Goal: Task Accomplishment & Management: Use online tool/utility

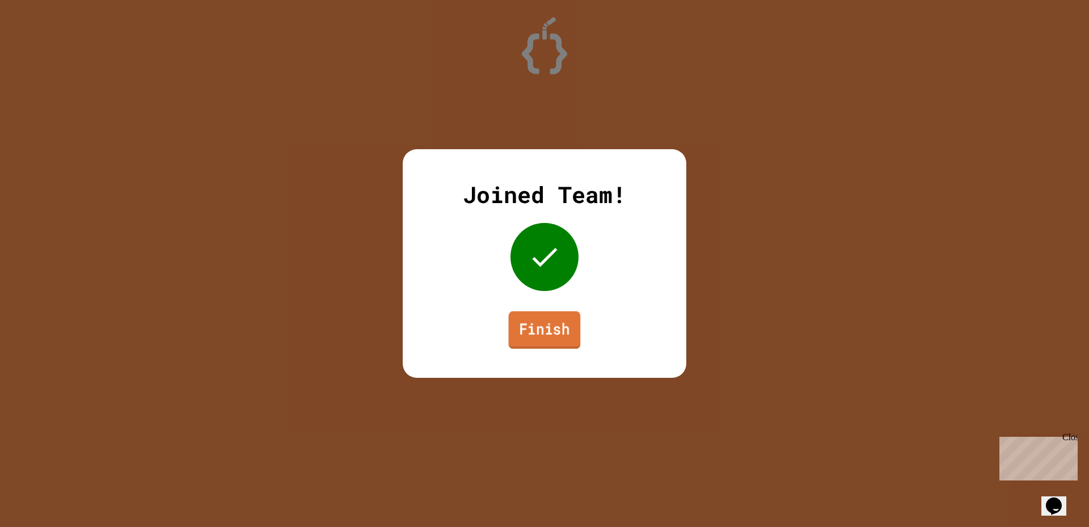
click at [555, 330] on link "Finish" at bounding box center [545, 329] width 72 height 37
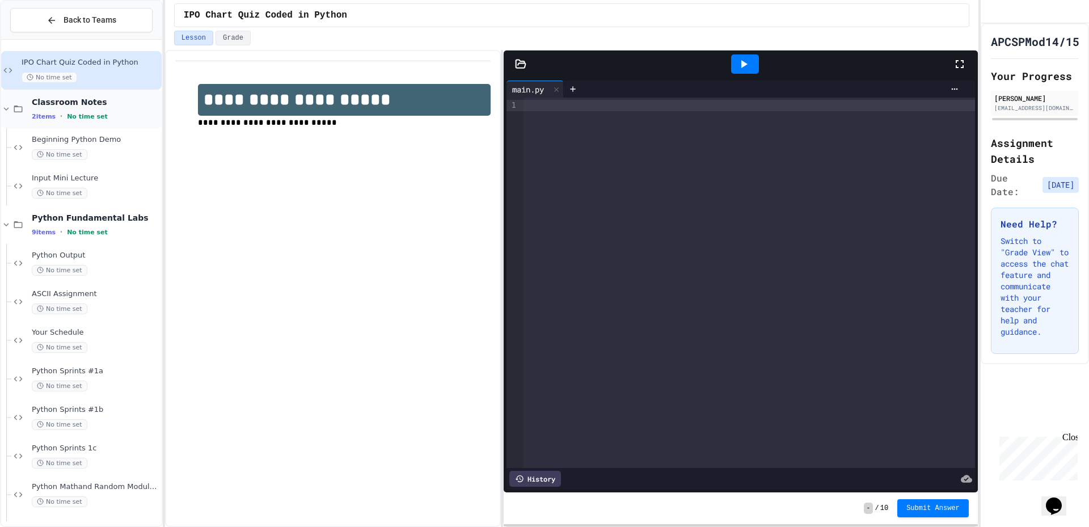
click at [8, 109] on icon at bounding box center [6, 109] width 10 height 10
click at [95, 370] on span "Python Sprints 1c" at bounding box center [96, 371] width 128 height 10
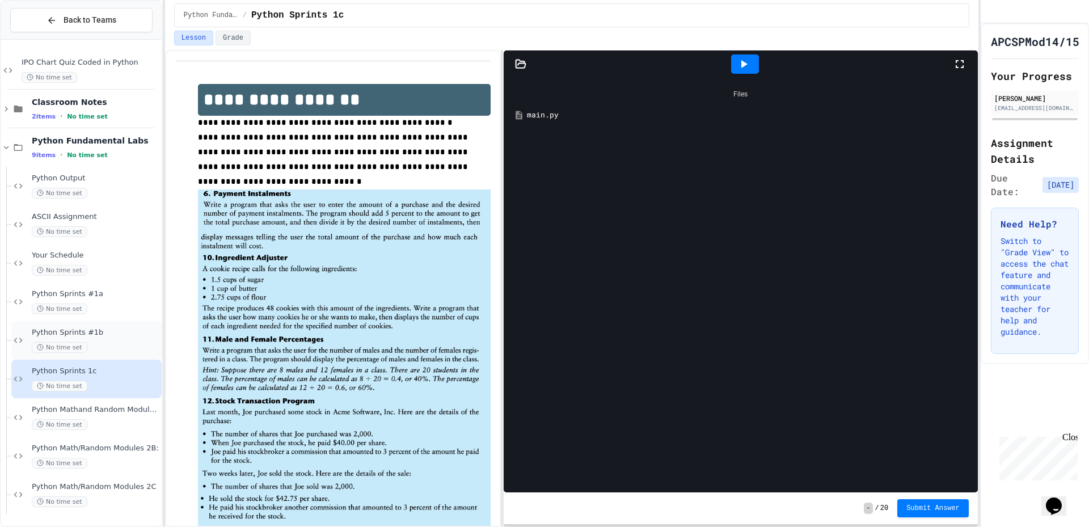
click at [91, 346] on div "No time set" at bounding box center [96, 347] width 128 height 11
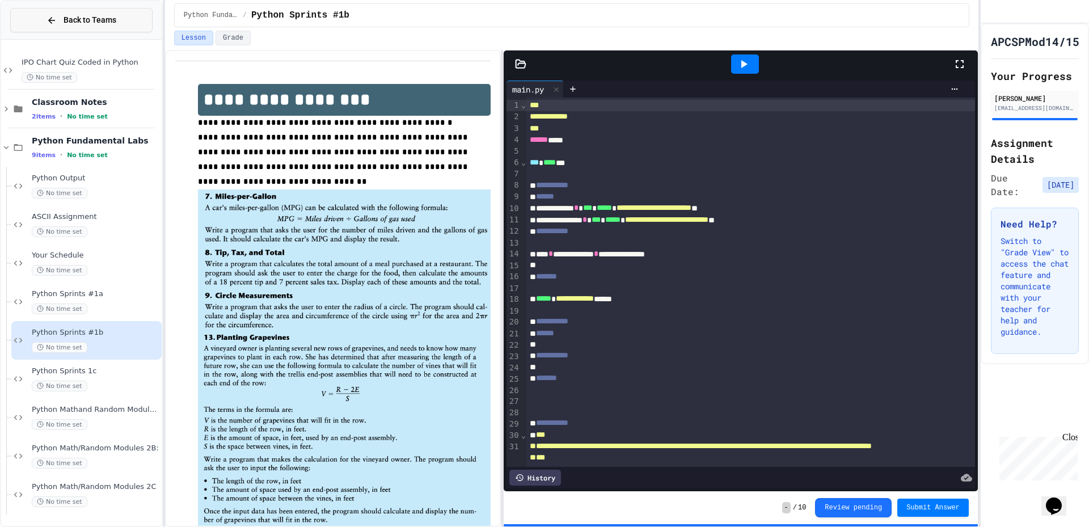
click at [71, 25] on span "Back to Teams" at bounding box center [89, 20] width 53 height 12
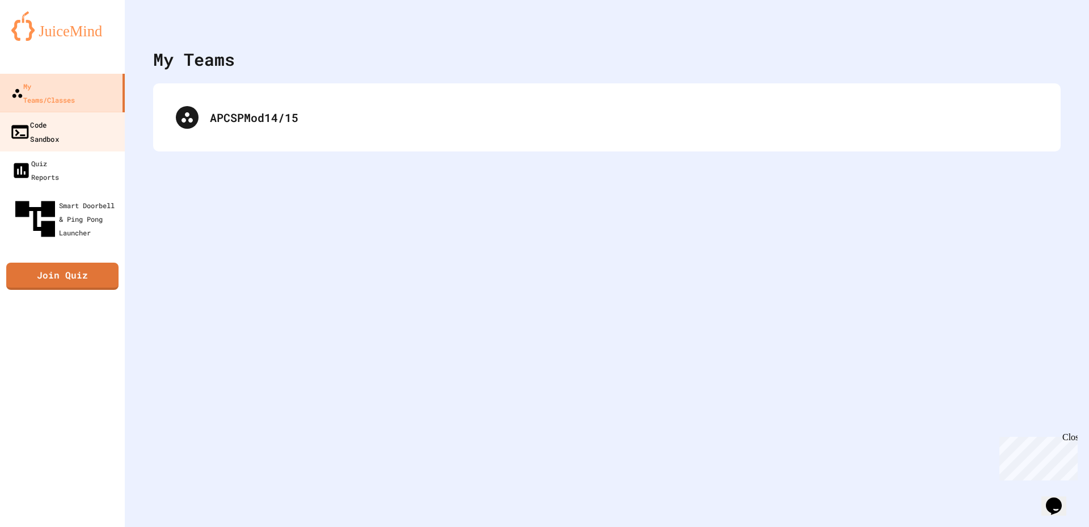
click at [69, 121] on link "Code Sandbox" at bounding box center [62, 132] width 129 height 40
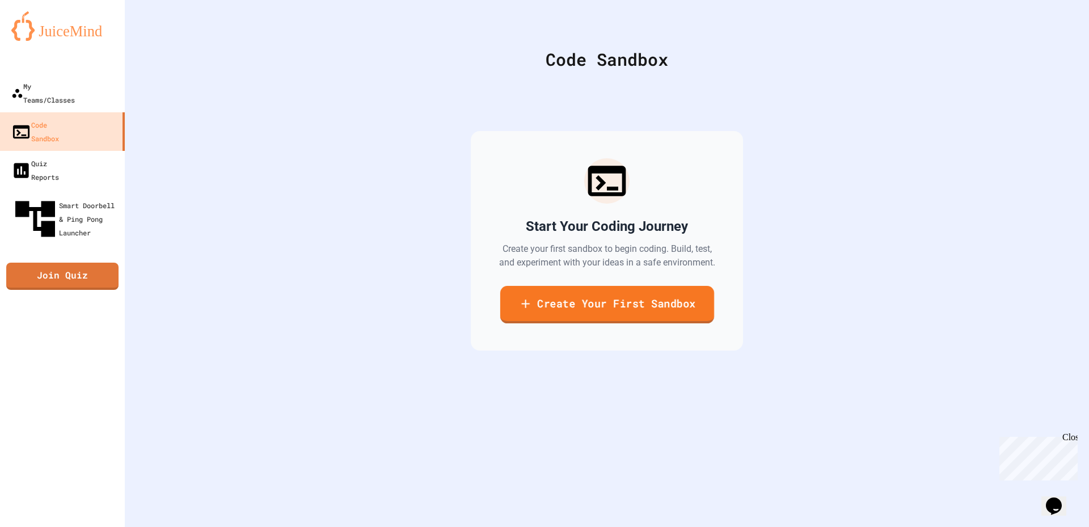
click at [584, 308] on link "Create Your First Sandbox" at bounding box center [606, 304] width 214 height 37
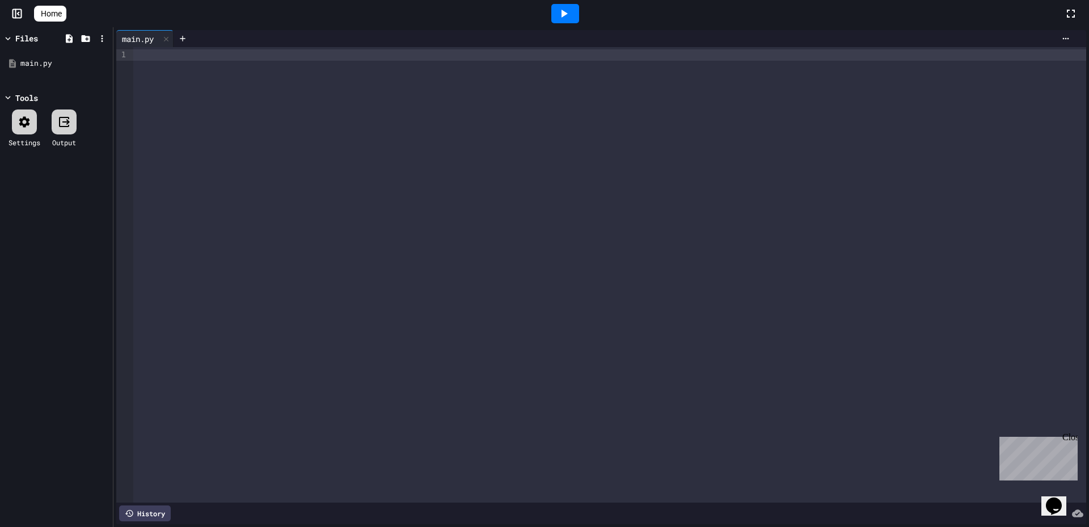
click at [182, 57] on div at bounding box center [609, 54] width 952 height 11
click at [10, 33] on icon at bounding box center [8, 38] width 10 height 10
click at [41, 16] on icon at bounding box center [45, 20] width 11 height 10
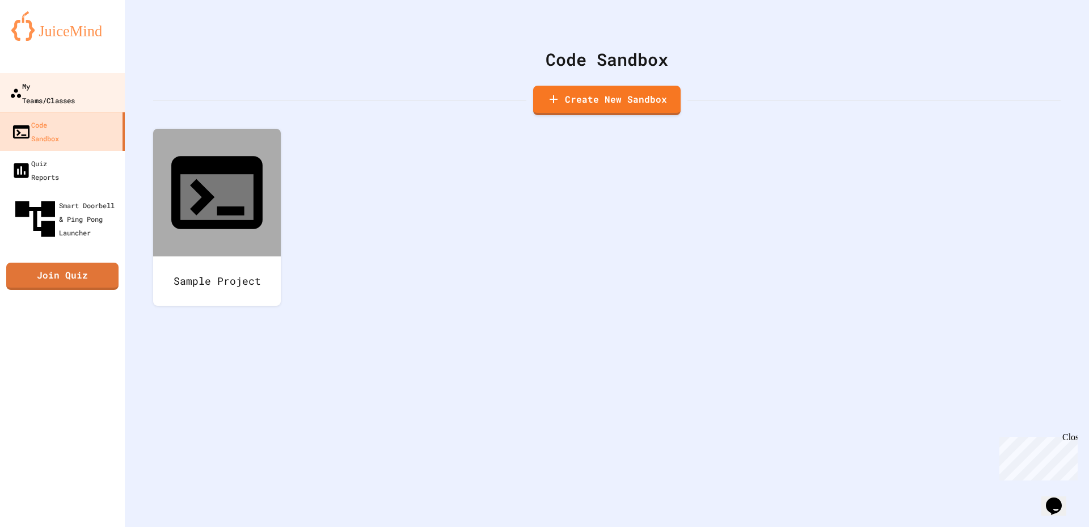
click at [58, 88] on div "My Teams/Classes" at bounding box center [42, 93] width 65 height 28
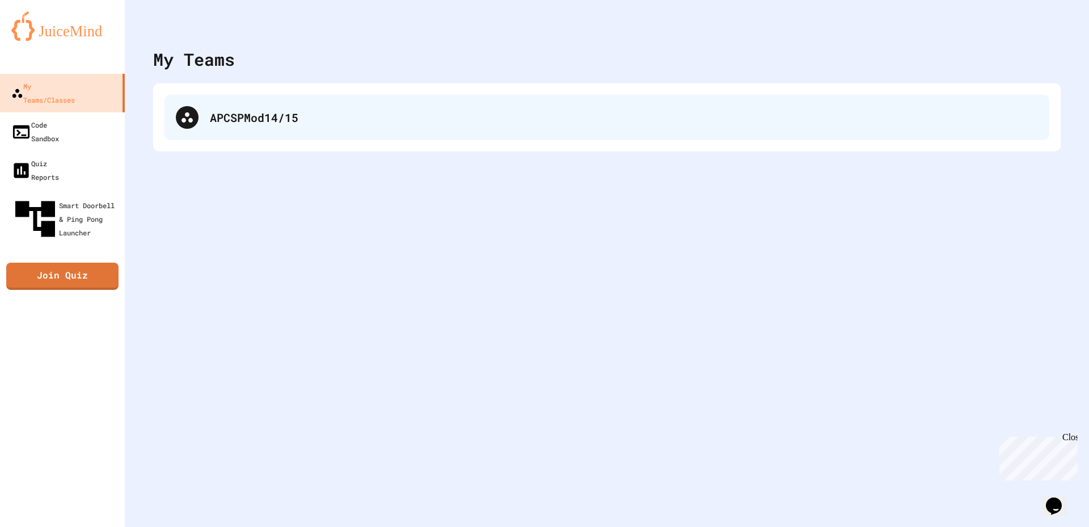
click at [200, 114] on div "APCSPMod14/15" at bounding box center [606, 117] width 884 height 45
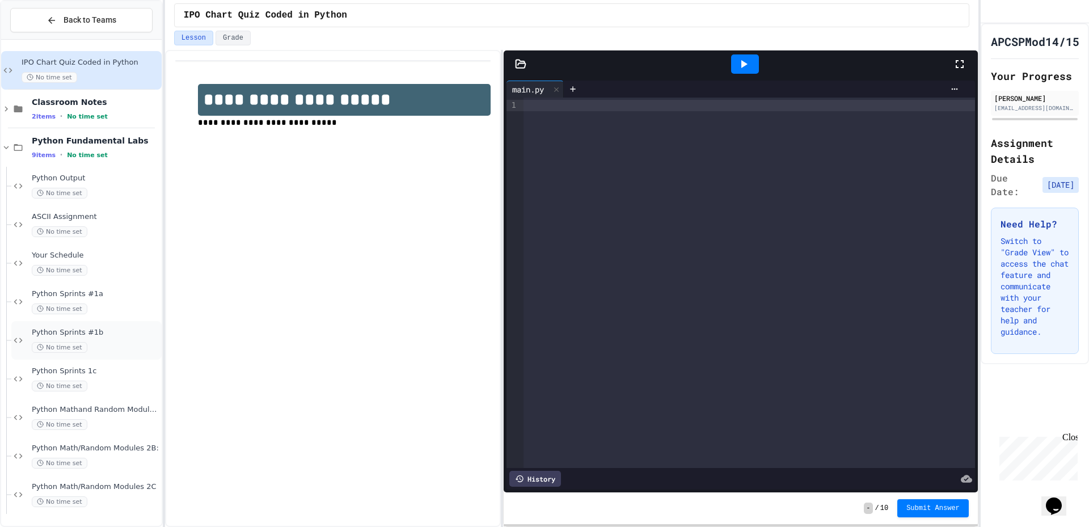
click at [96, 328] on span "Python Sprints #1b" at bounding box center [96, 333] width 128 height 10
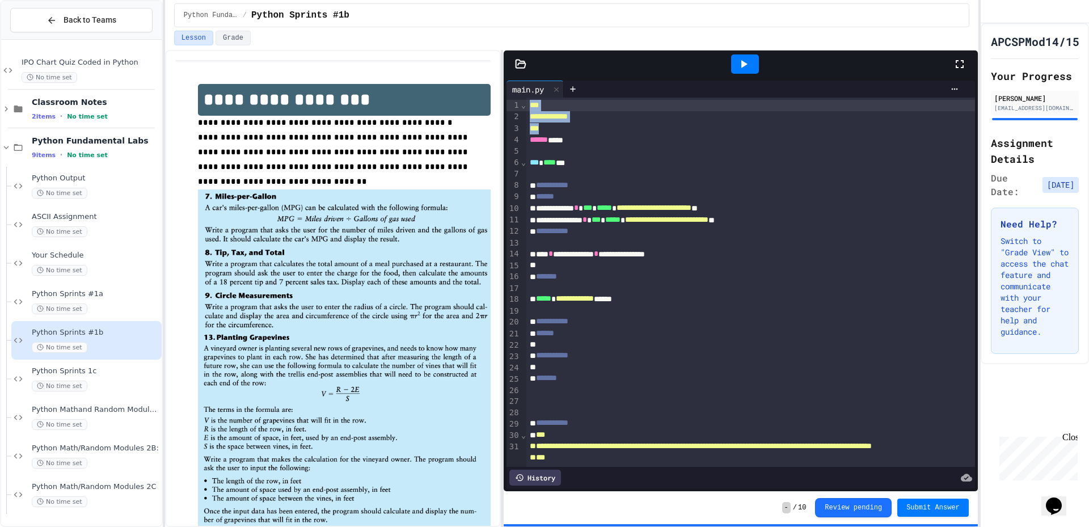
drag, startPoint x: 592, startPoint y: 128, endPoint x: 517, endPoint y: 102, distance: 79.1
click at [517, 102] on div "**********" at bounding box center [740, 282] width 468 height 369
copy div "**********"
click at [87, 215] on span "ASCII Assignment" at bounding box center [96, 217] width 128 height 10
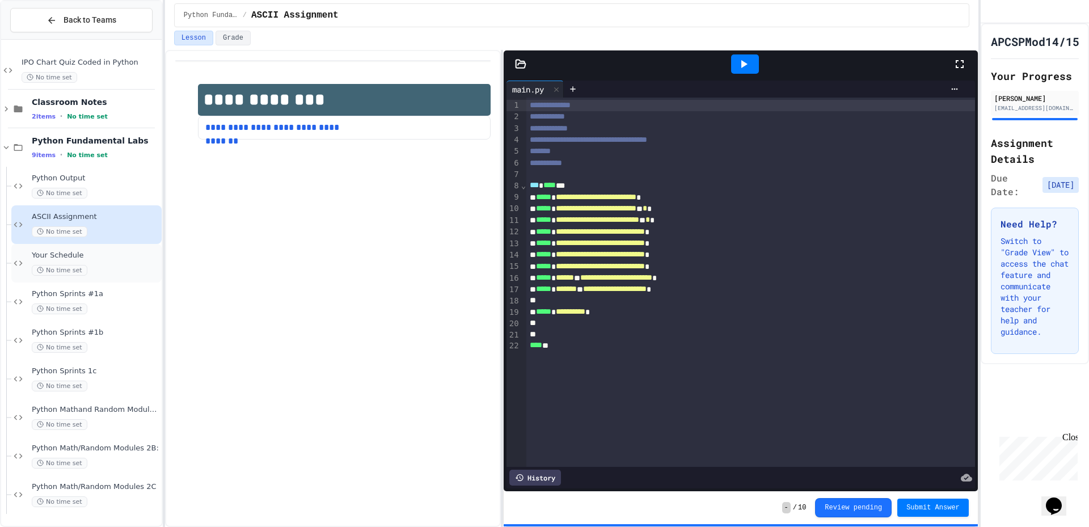
click at [107, 258] on span "Your Schedule" at bounding box center [96, 256] width 128 height 10
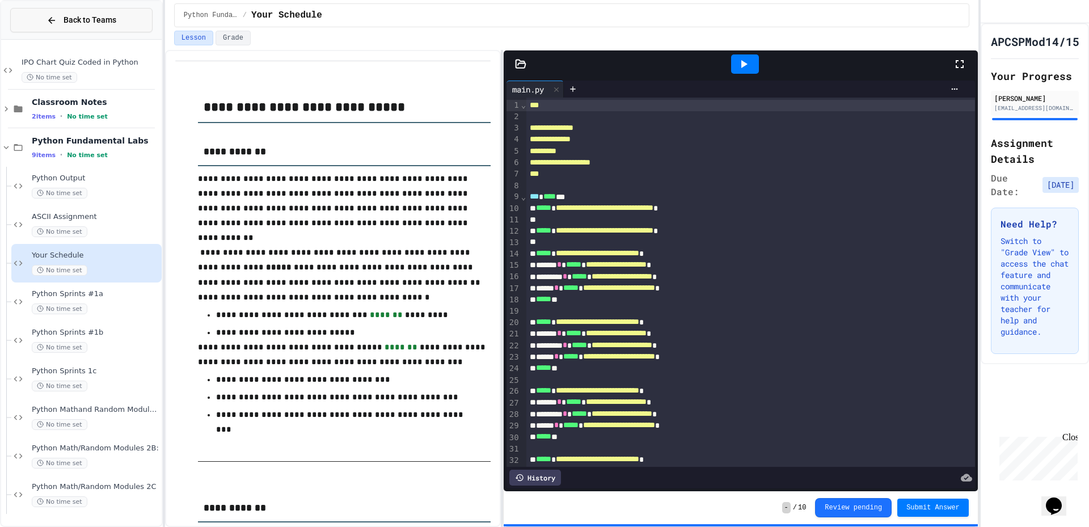
click at [58, 22] on div "Back to Teams" at bounding box center [81, 20] width 70 height 12
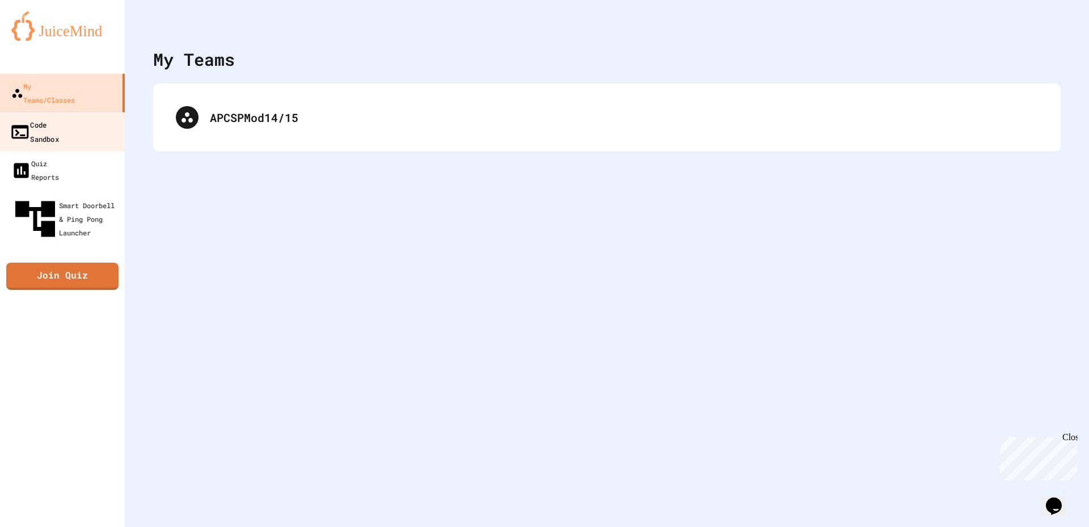
click at [59, 117] on div "Code Sandbox" at bounding box center [34, 131] width 49 height 28
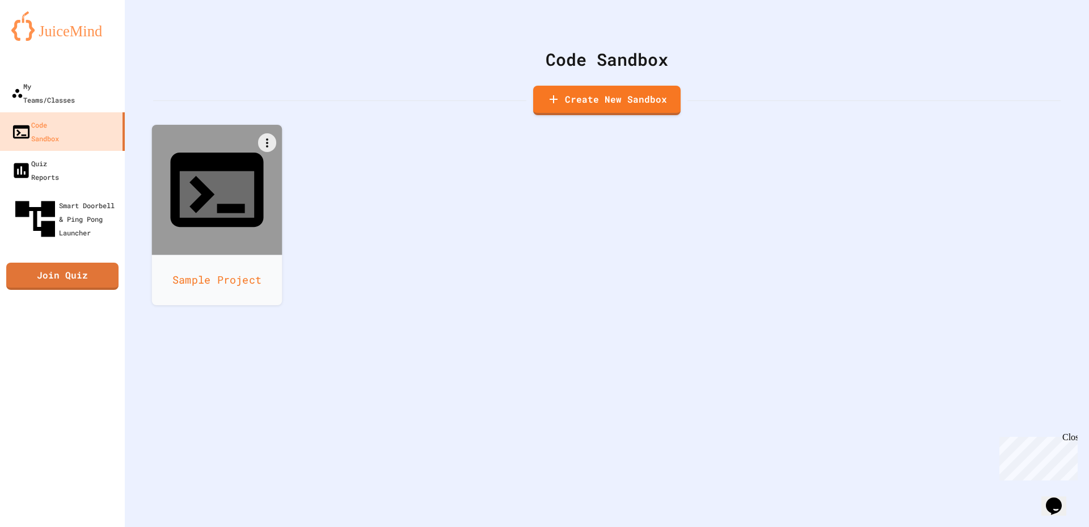
click at [227, 255] on div "Sample Project" at bounding box center [217, 280] width 130 height 50
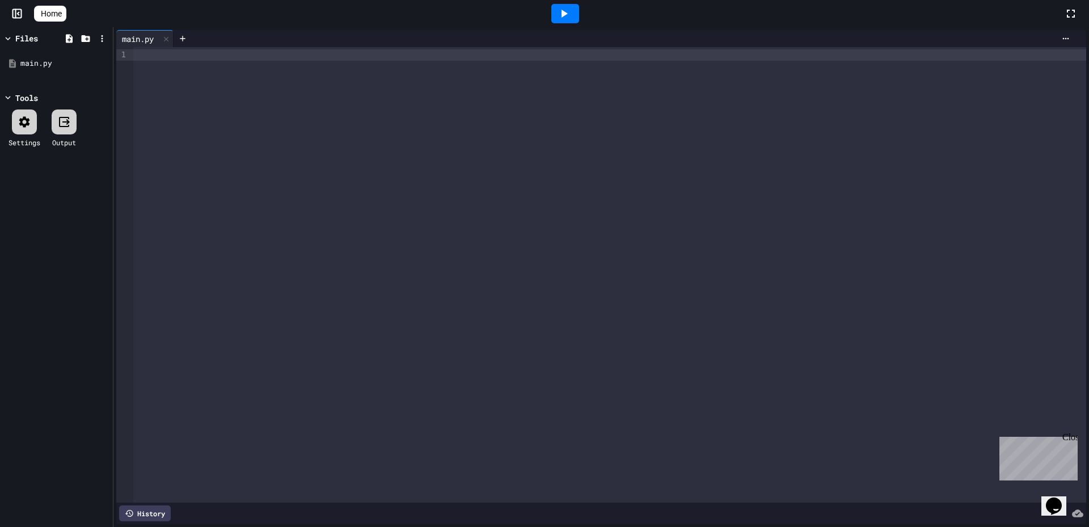
click at [172, 52] on div at bounding box center [609, 54] width 952 height 11
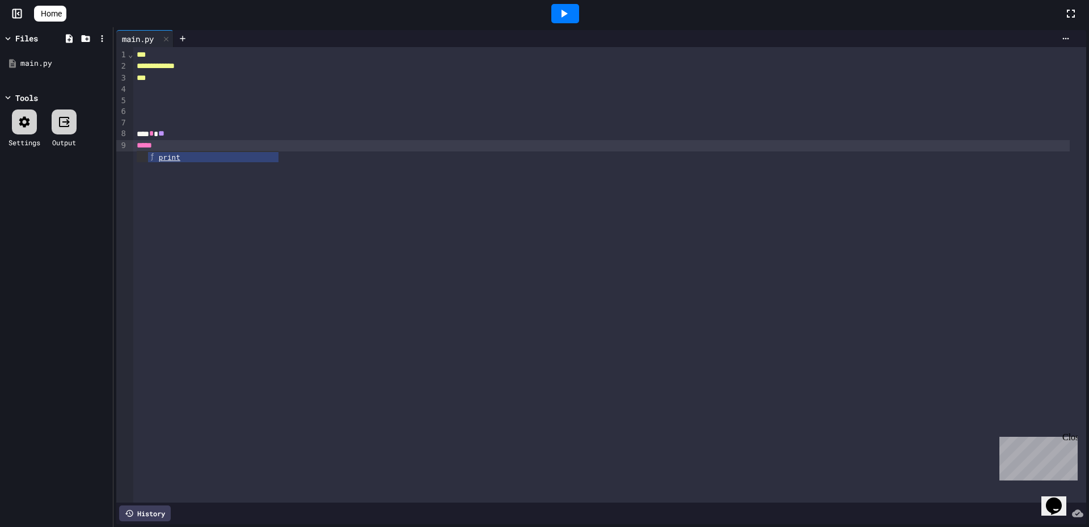
click at [186, 164] on div "**********" at bounding box center [609, 274] width 952 height 455
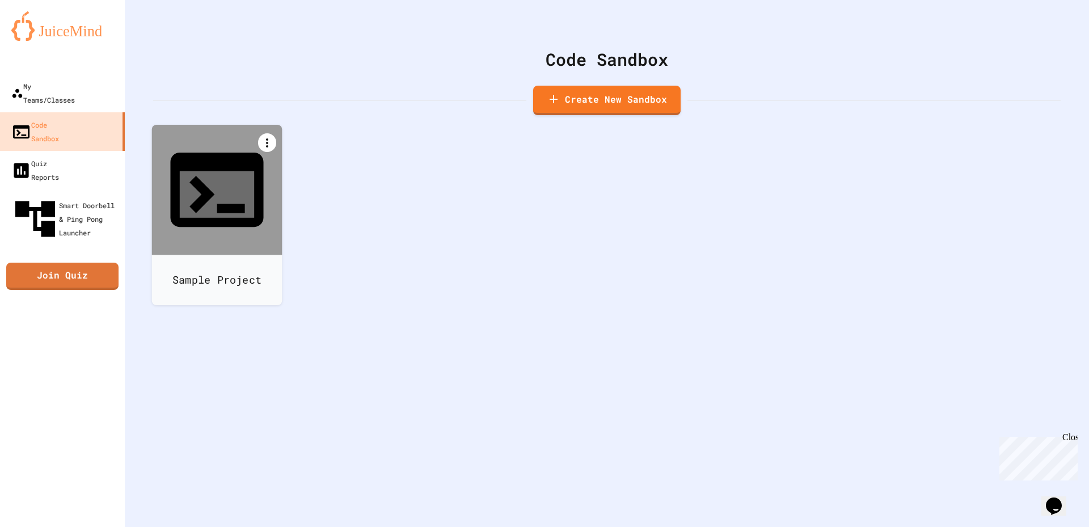
click at [265, 138] on icon at bounding box center [267, 143] width 14 height 14
click at [281, 344] on div at bounding box center [222, 353] width 116 height 18
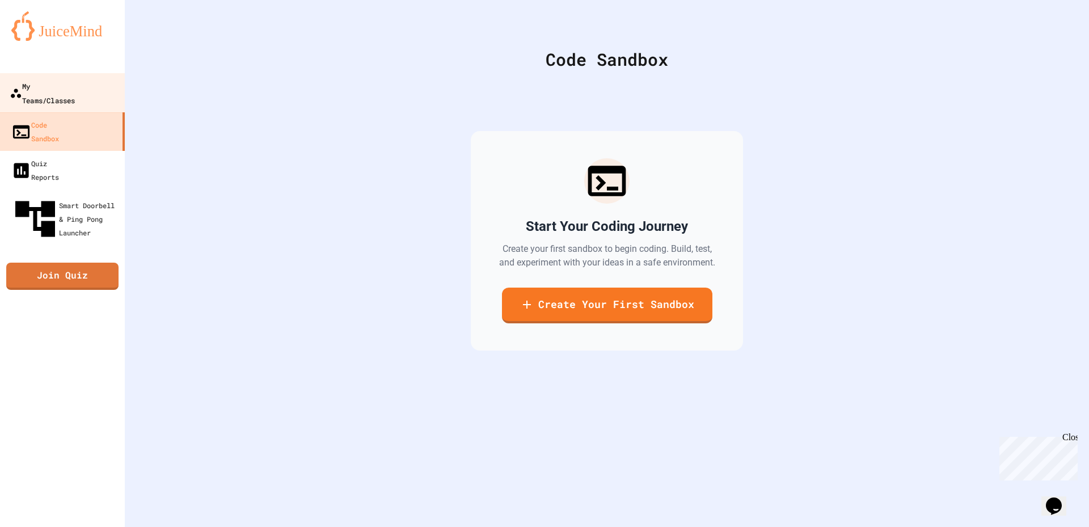
click at [75, 87] on div "My Teams/Classes" at bounding box center [42, 93] width 65 height 28
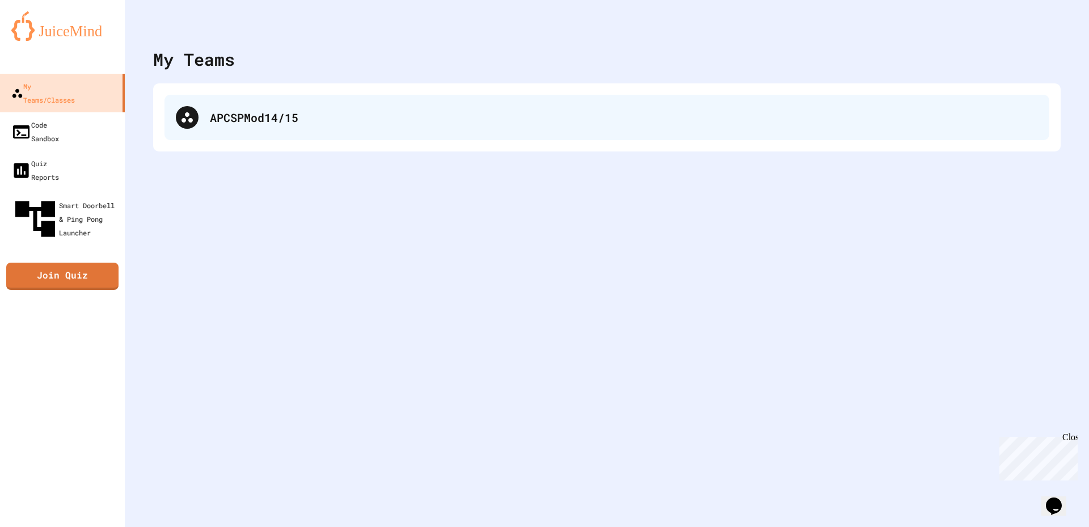
click at [247, 135] on div "APCSPMod14/15" at bounding box center [606, 117] width 884 height 45
